Goal: Information Seeking & Learning: Learn about a topic

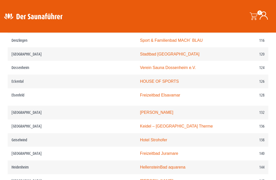
scroll to position [598, 0]
click at [140, 57] on link "Stadtbad Ditzingen" at bounding box center [169, 54] width 59 height 4
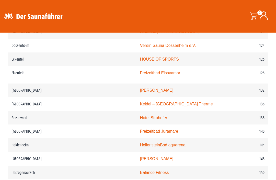
scroll to position [620, 0]
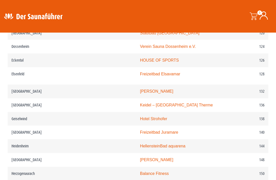
click at [140, 149] on link "HellensteinBad aquarena" at bounding box center [162, 146] width 45 height 4
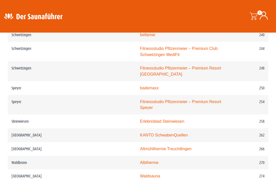
scroll to position [1123, 0]
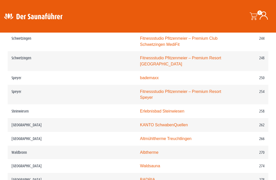
click at [140, 123] on link "KANTO SchwabenQuellen" at bounding box center [164, 125] width 48 height 4
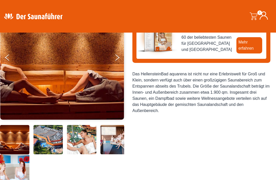
scroll to position [80, 0]
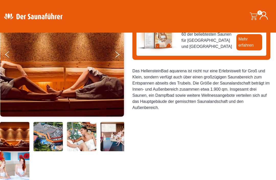
click at [118, 53] on button "Next" at bounding box center [120, 55] width 13 height 13
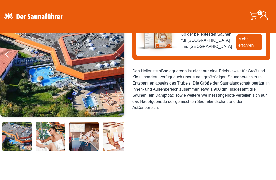
click at [118, 57] on button "Next" at bounding box center [120, 55] width 13 height 13
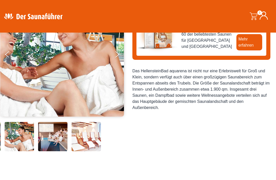
click at [117, 54] on button "Next" at bounding box center [120, 55] width 13 height 13
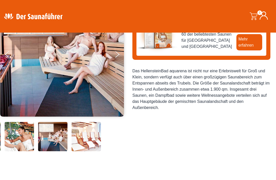
click at [118, 56] on button "Next" at bounding box center [120, 55] width 13 height 13
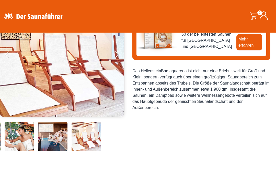
click at [116, 55] on button "Next" at bounding box center [120, 55] width 13 height 13
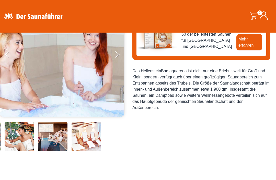
click at [115, 55] on button "Next" at bounding box center [120, 55] width 13 height 13
click at [114, 53] on img at bounding box center [62, 54] width 124 height 125
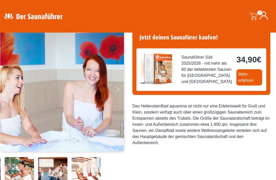
scroll to position [0, 0]
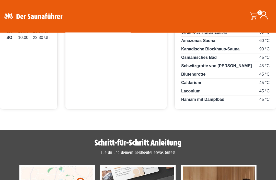
scroll to position [348, 0]
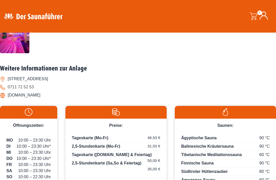
click at [33, 100] on li "www.schwabenquellen.de" at bounding box center [138, 95] width 276 height 8
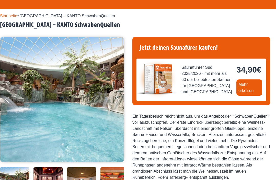
scroll to position [0, 0]
